Goal: Task Accomplishment & Management: Manage account settings

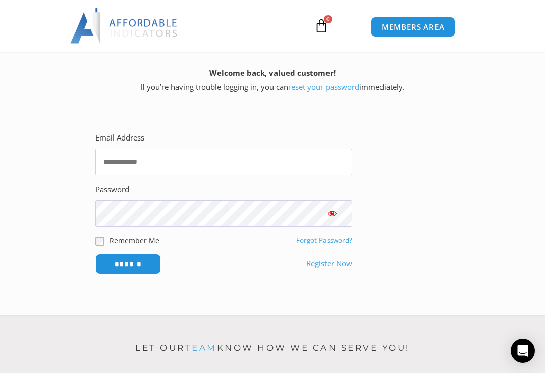
scroll to position [197, 0]
click at [224, 169] on input "Email Address" at bounding box center [223, 162] width 257 height 27
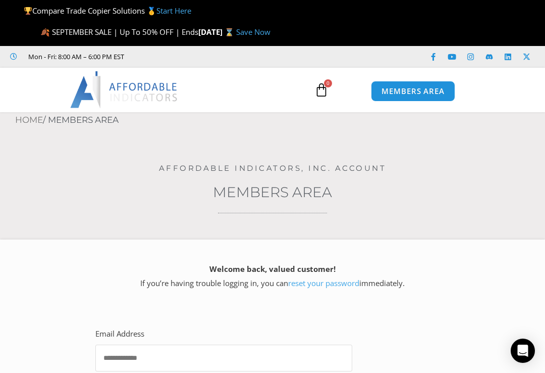
scroll to position [0, 0]
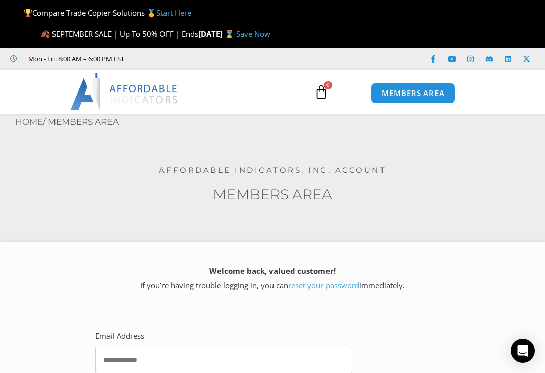
click at [404, 99] on link "MEMBERS AREA" at bounding box center [413, 93] width 84 height 21
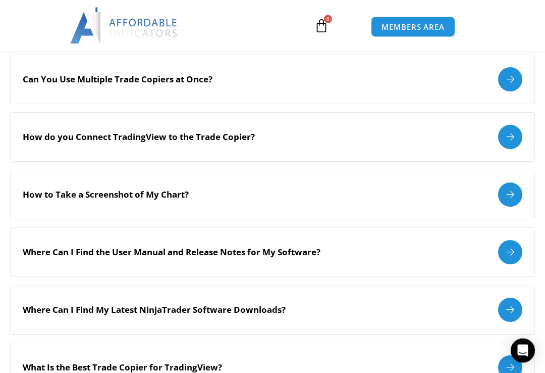
scroll to position [257, 0]
click at [388, 147] on div "How do you Connect TradingView to the Trade Copier?" at bounding box center [272, 136] width 525 height 49
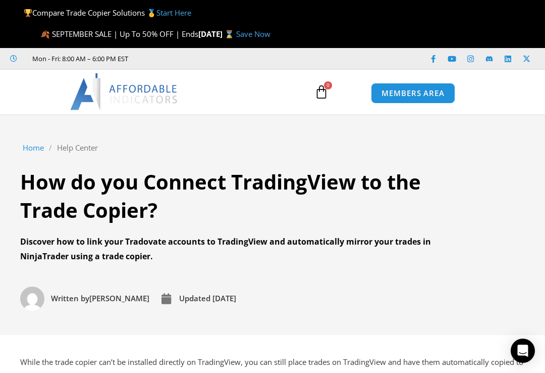
click at [420, 97] on span "MEMBERS AREA" at bounding box center [413, 93] width 63 height 8
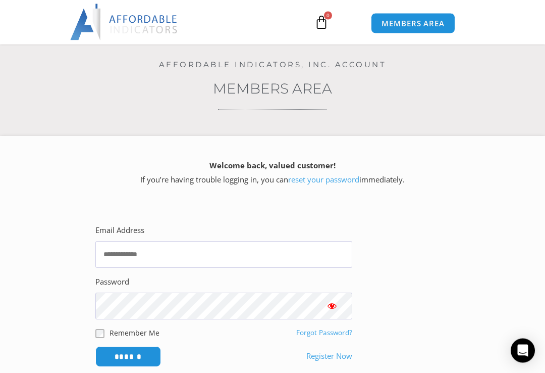
scroll to position [106, 0]
click at [195, 251] on input "Email Address" at bounding box center [223, 254] width 257 height 27
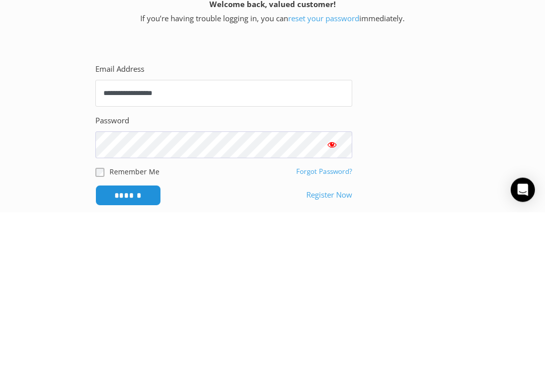
type input "**********"
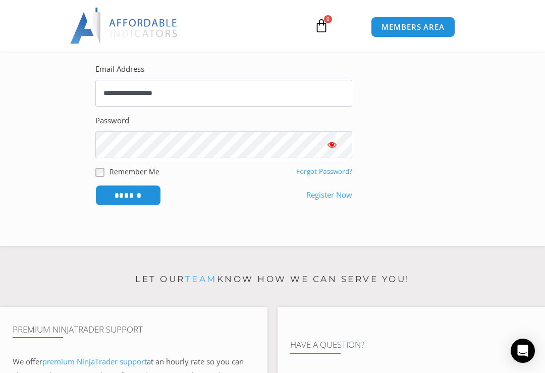
click at [142, 189] on input "******" at bounding box center [128, 195] width 66 height 21
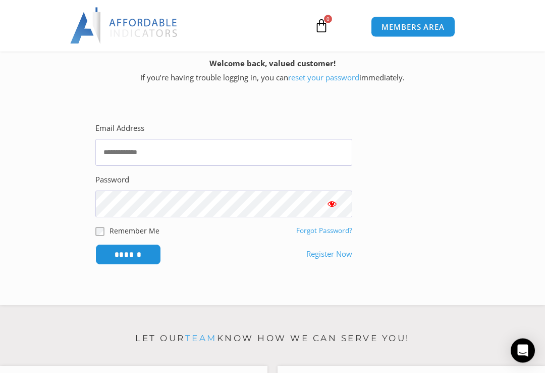
scroll to position [207, 0]
click at [324, 252] on link "Register Now" at bounding box center [330, 254] width 46 height 14
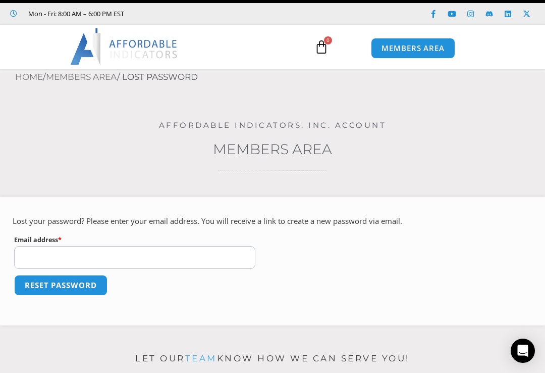
scroll to position [51, 0]
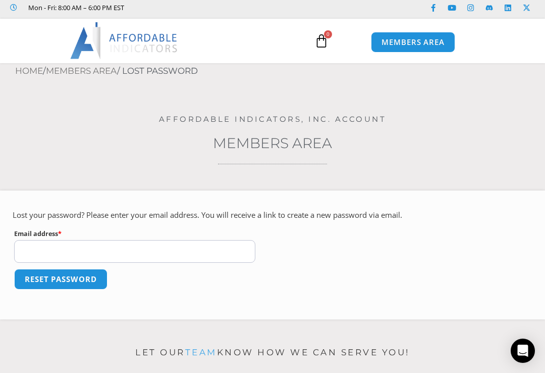
click at [39, 250] on input "Email address * Required" at bounding box center [134, 251] width 241 height 23
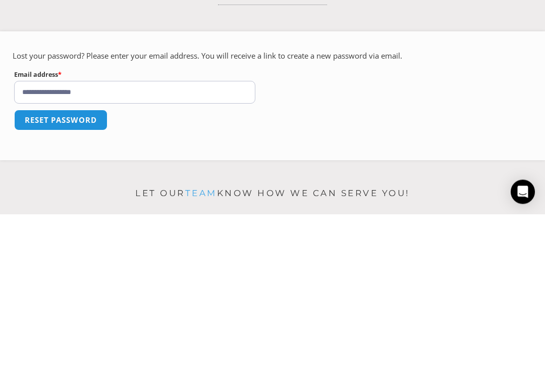
type input "**********"
click at [83, 269] on button "Reset password" at bounding box center [60, 279] width 93 height 21
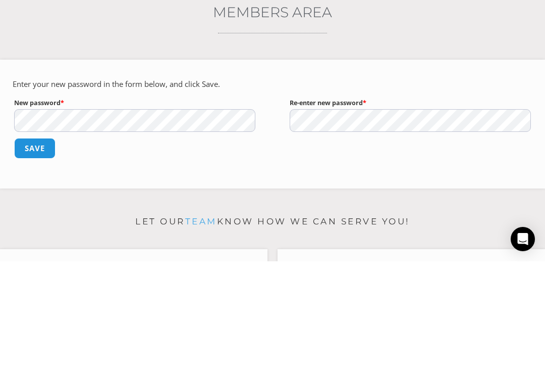
scroll to position [182, 0]
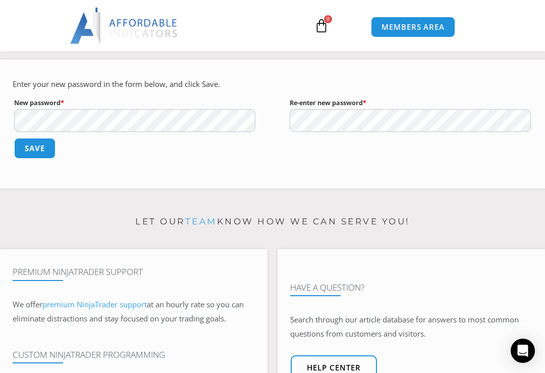
click at [36, 138] on button "Save" at bounding box center [34, 148] width 41 height 21
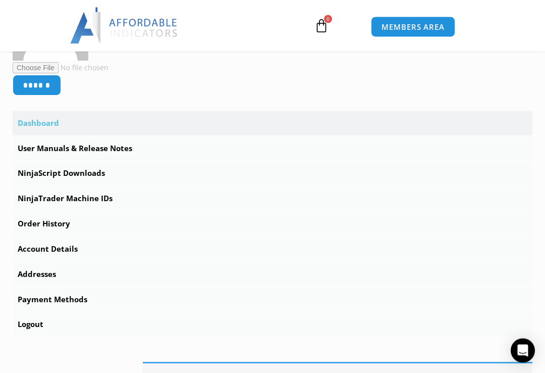
scroll to position [292, 0]
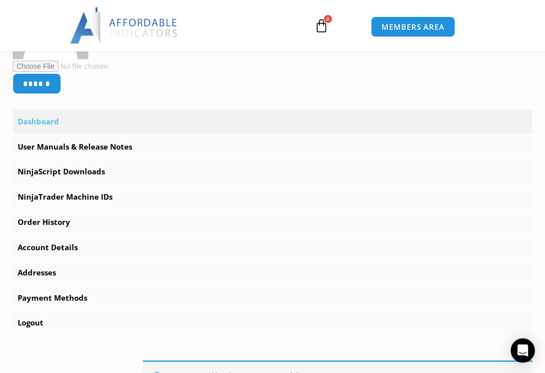
click at [39, 219] on link "Order History" at bounding box center [273, 223] width 520 height 24
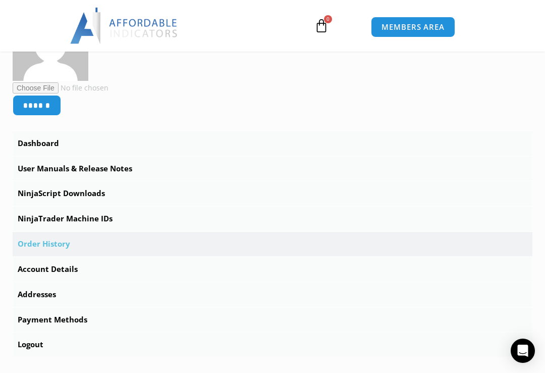
scroll to position [271, 0]
click at [35, 139] on link "Dashboard" at bounding box center [273, 144] width 520 height 24
